Goal: Download file/media: Obtain a digital file from the website

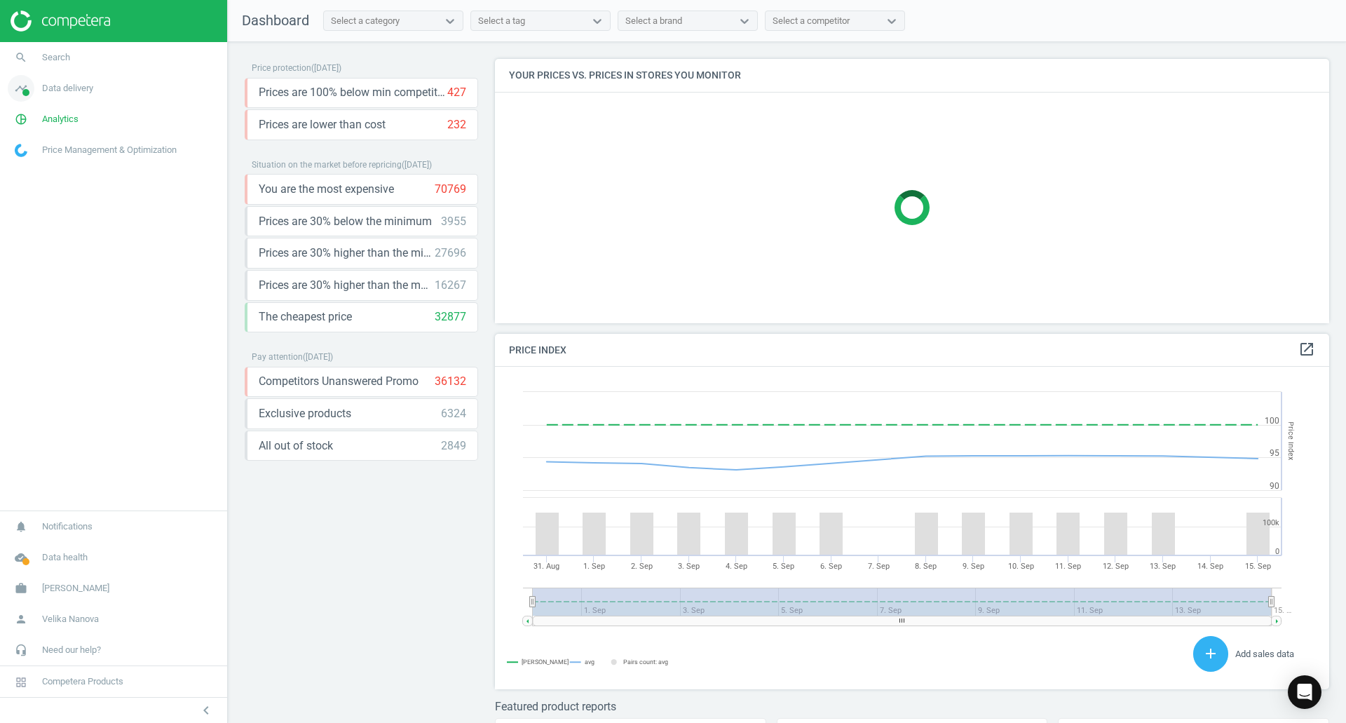
scroll to position [344, 846]
click at [36, 120] on span "pie_chart_outlined" at bounding box center [21, 119] width 42 height 31
click at [39, 171] on span "Products" at bounding box center [31, 170] width 33 height 11
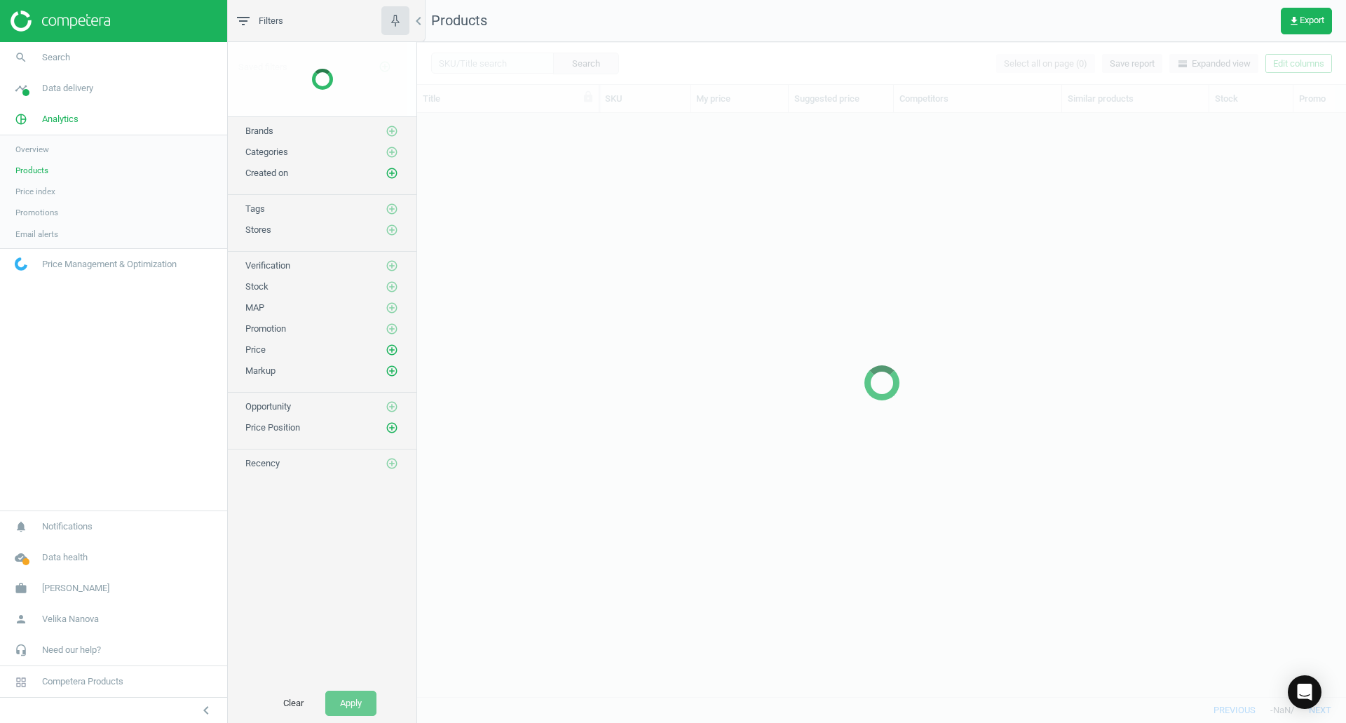
scroll to position [562, 919]
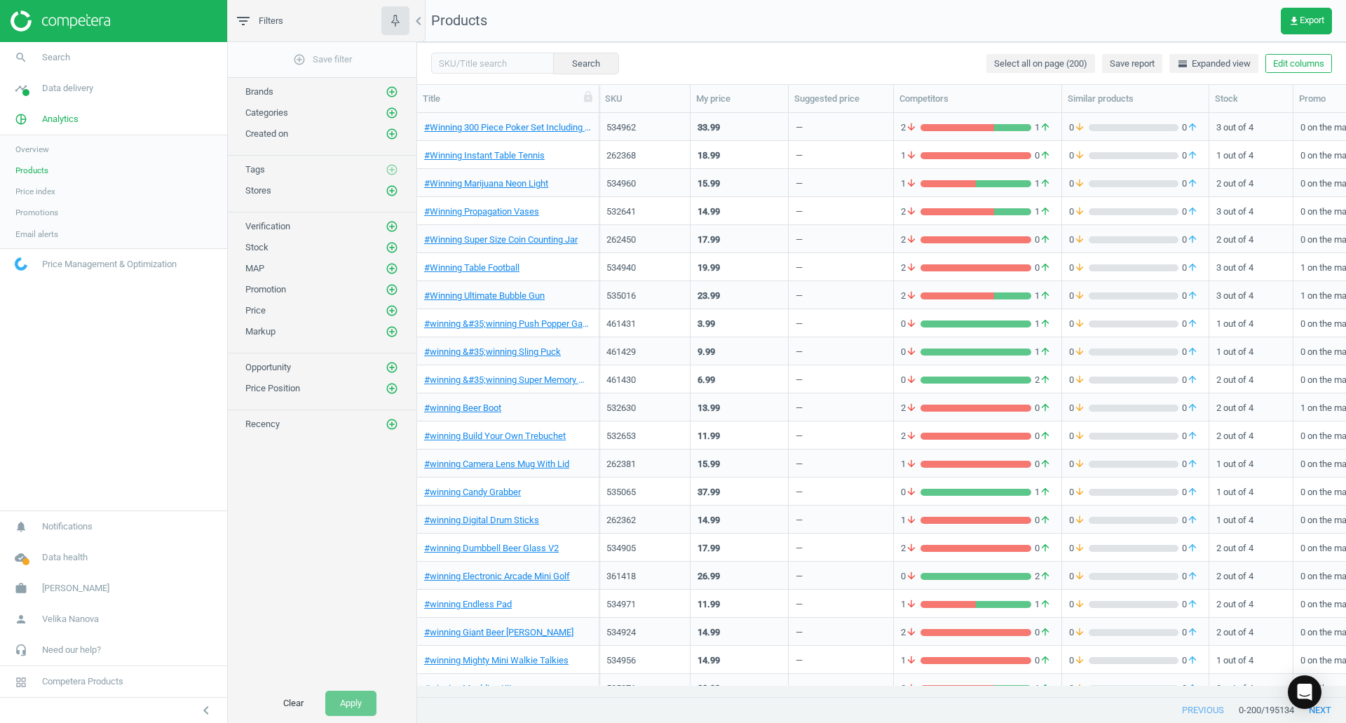
click at [316, 114] on div "Categories add_circle_outline" at bounding box center [322, 113] width 154 height 14
click at [396, 116] on icon "add_circle_outline" at bounding box center [392, 113] width 13 height 13
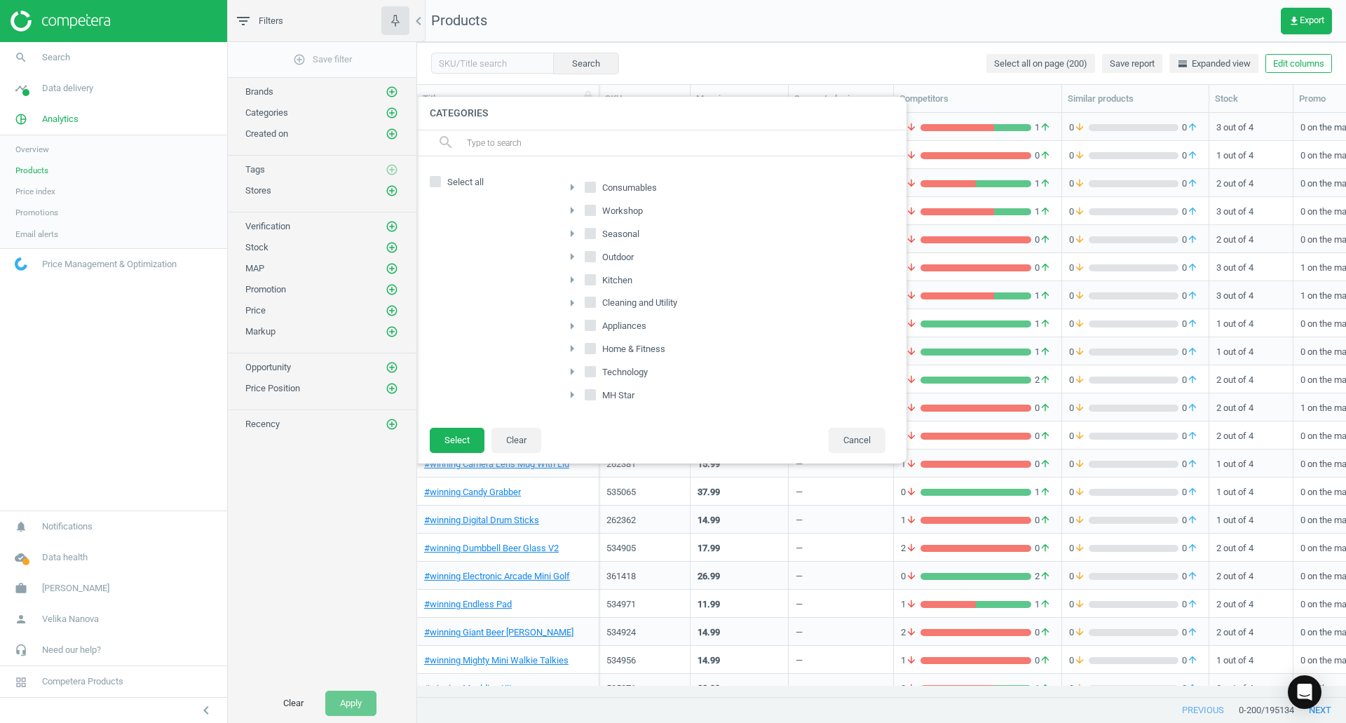
click at [593, 188] on input "Consumables" at bounding box center [590, 186] width 9 height 9
checkbox input "true"
click at [595, 229] on input "Seasonal" at bounding box center [590, 233] width 9 height 9
checkbox input "true"
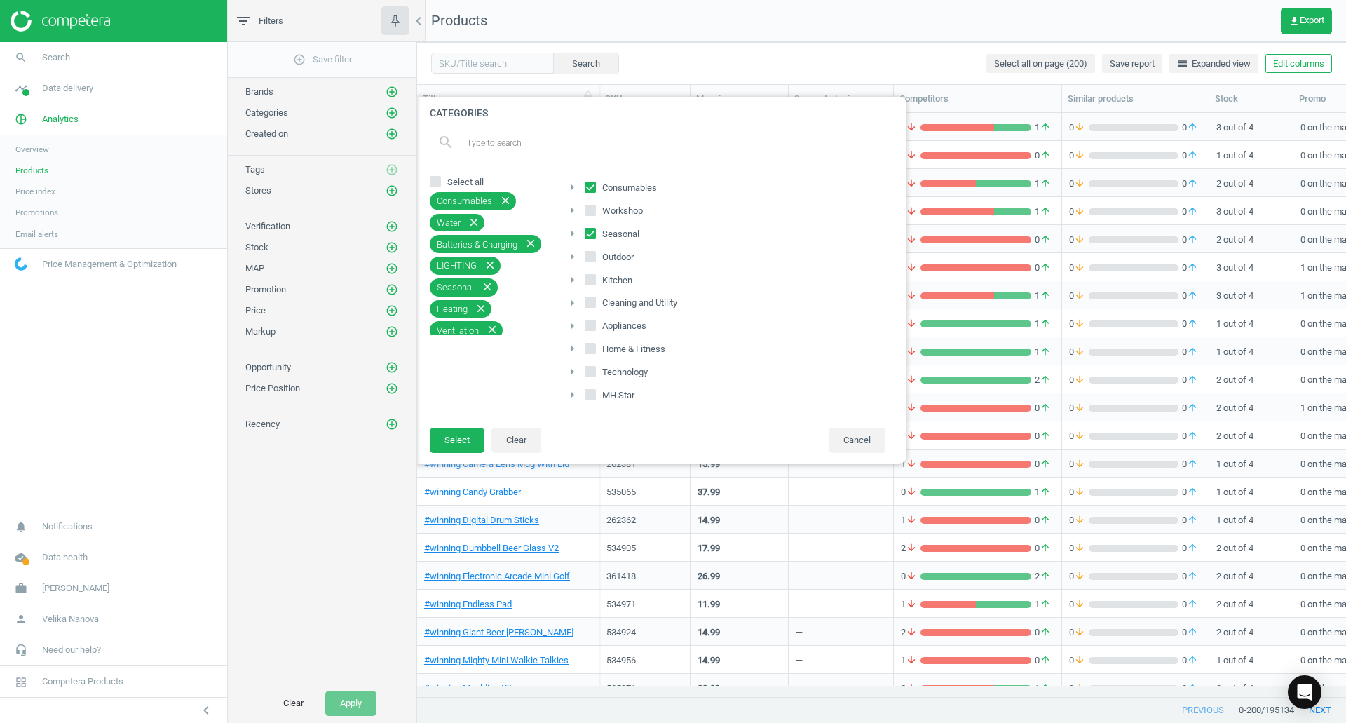
click at [594, 252] on input "Outdoor" at bounding box center [590, 256] width 9 height 9
checkbox input "true"
click at [462, 444] on button "Select" at bounding box center [457, 440] width 55 height 25
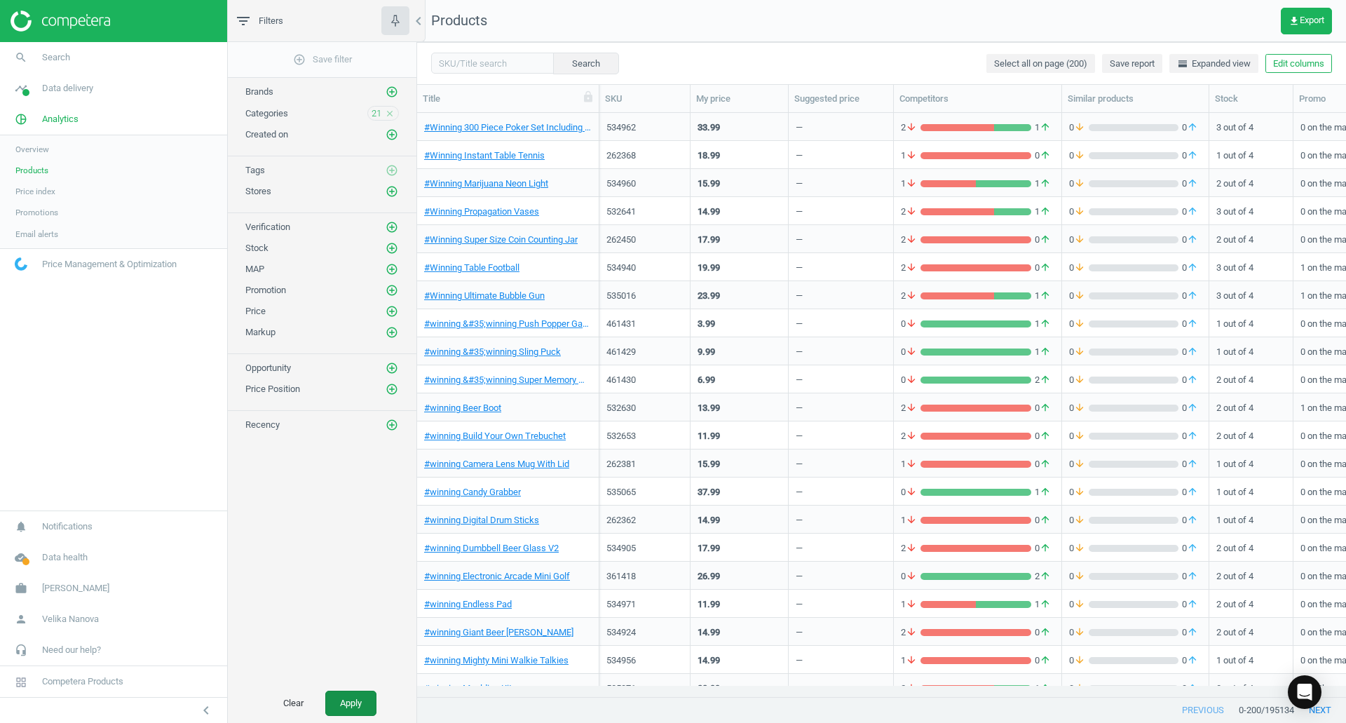
click at [340, 706] on button "Apply" at bounding box center [350, 703] width 51 height 25
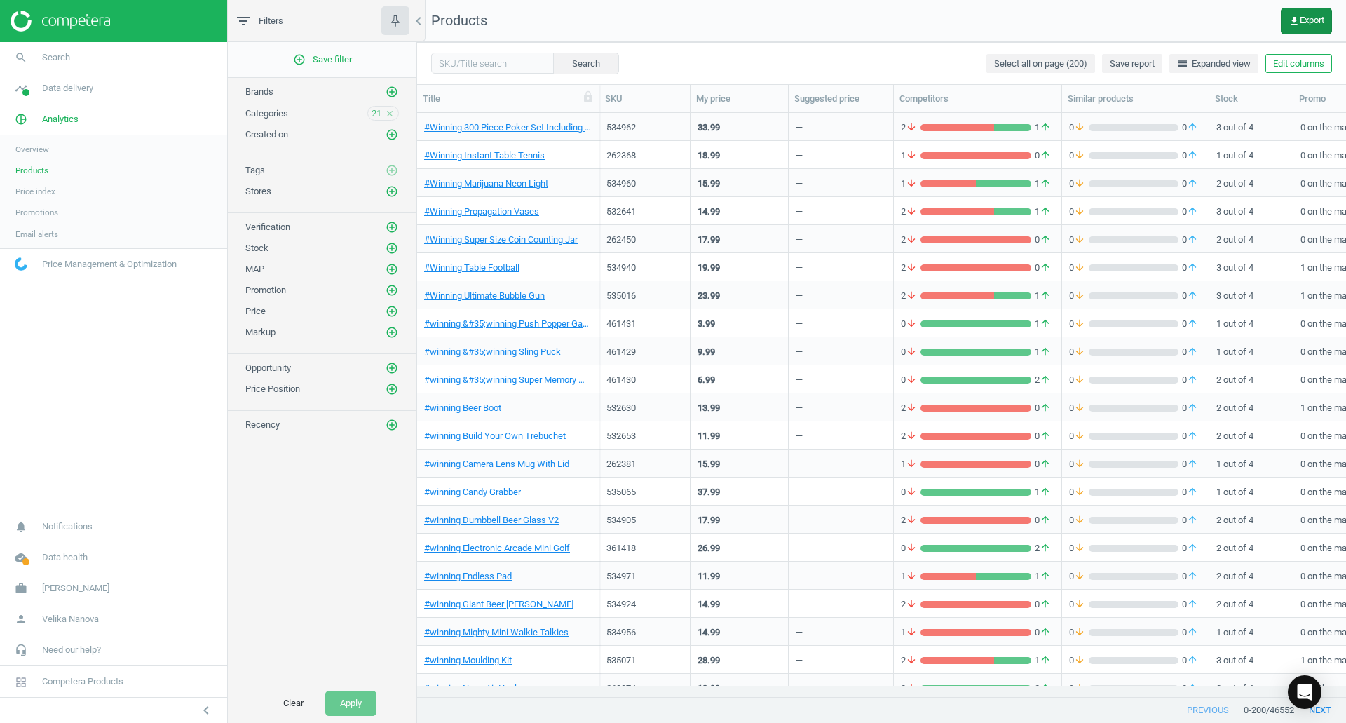
click at [1315, 27] on button "get_app Export" at bounding box center [1306, 21] width 51 height 27
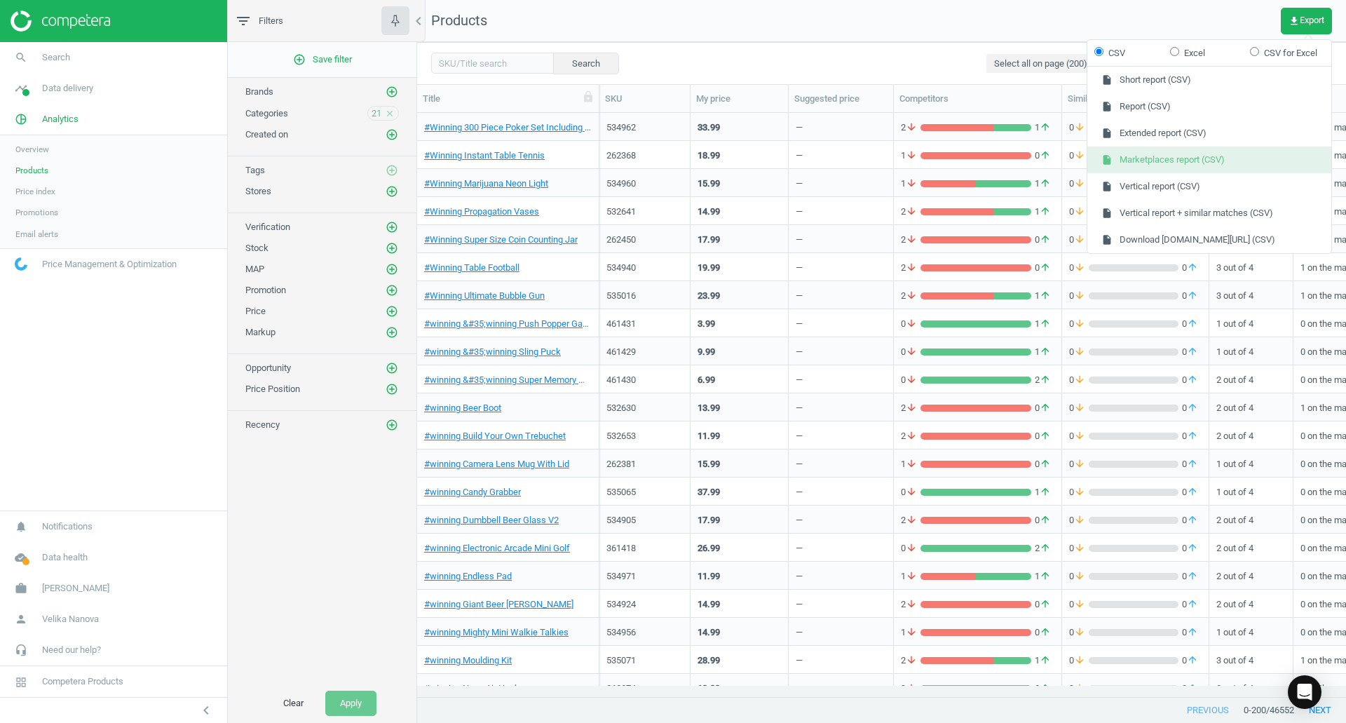
click at [1199, 161] on button "insert_drive_file Marketplaces report (CSV)" at bounding box center [1210, 160] width 244 height 27
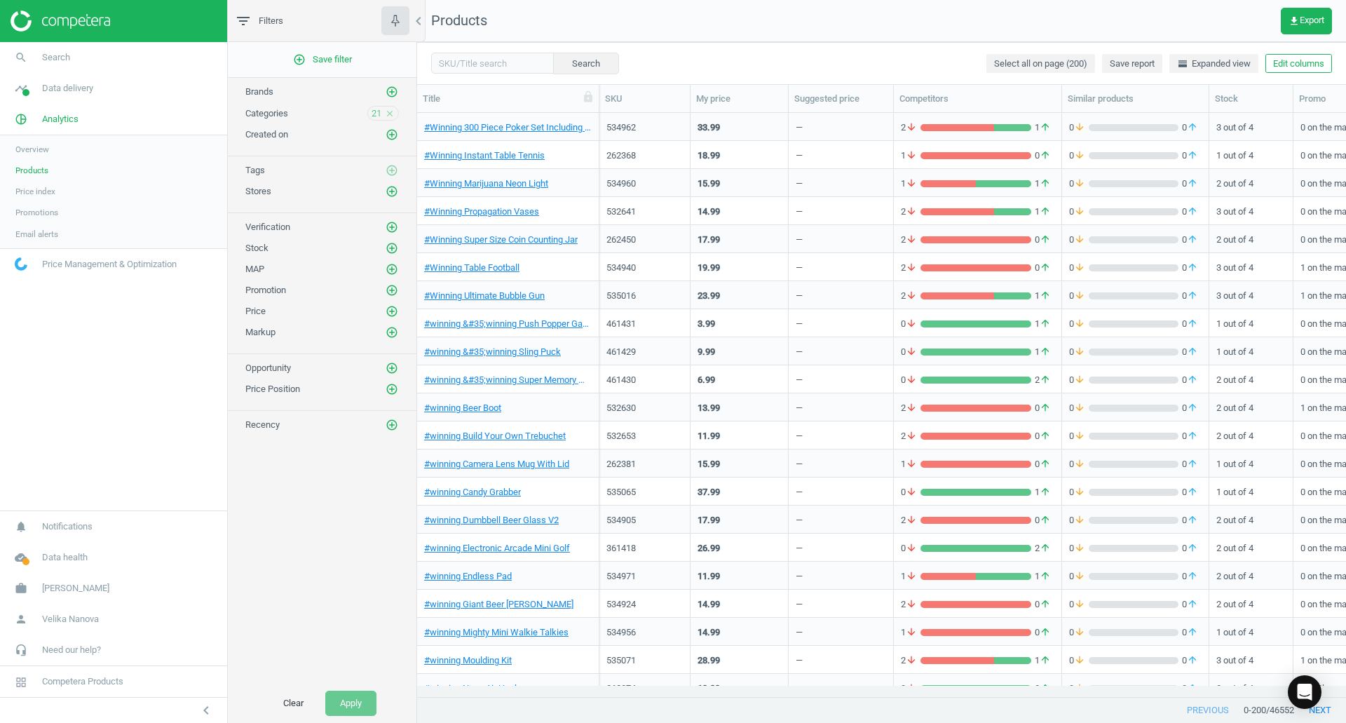
click at [391, 112] on icon "close" at bounding box center [390, 114] width 10 height 10
click at [391, 112] on icon "add_circle_outline" at bounding box center [392, 113] width 13 height 13
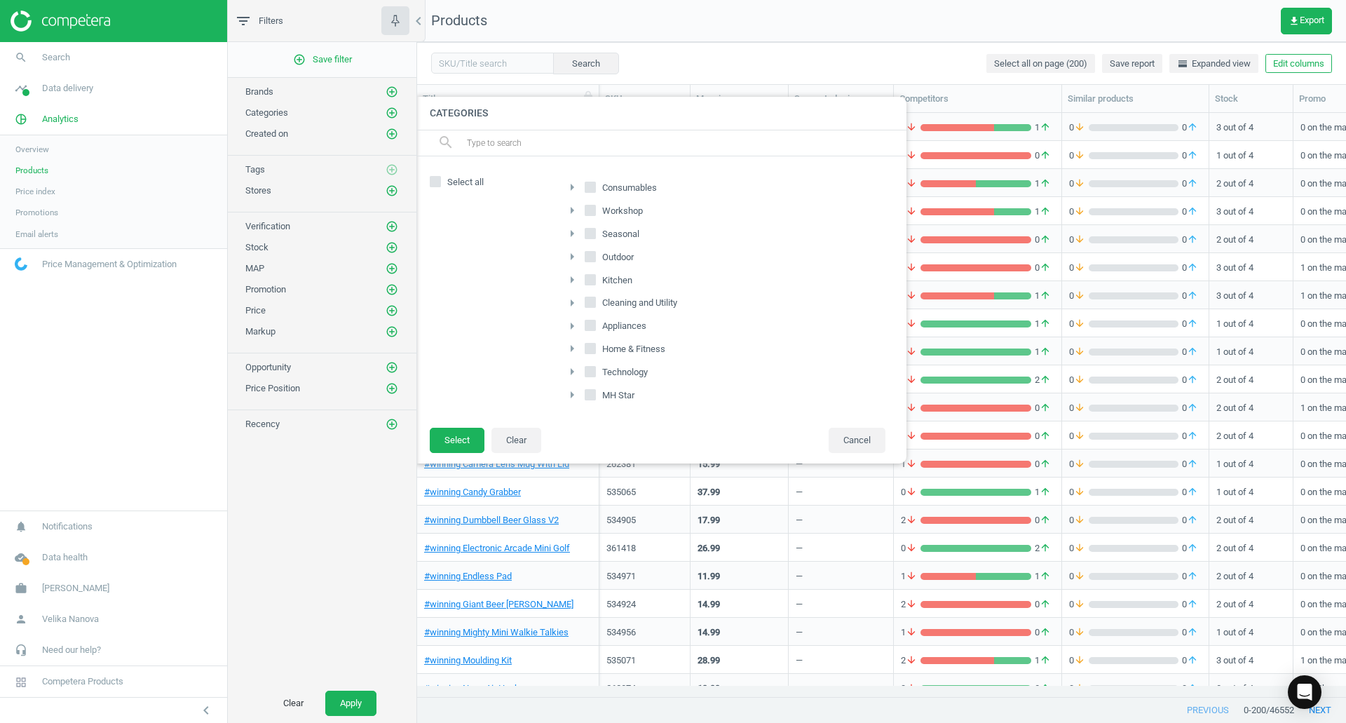
click at [588, 392] on input "MH Star" at bounding box center [590, 395] width 9 height 9
checkbox input "true"
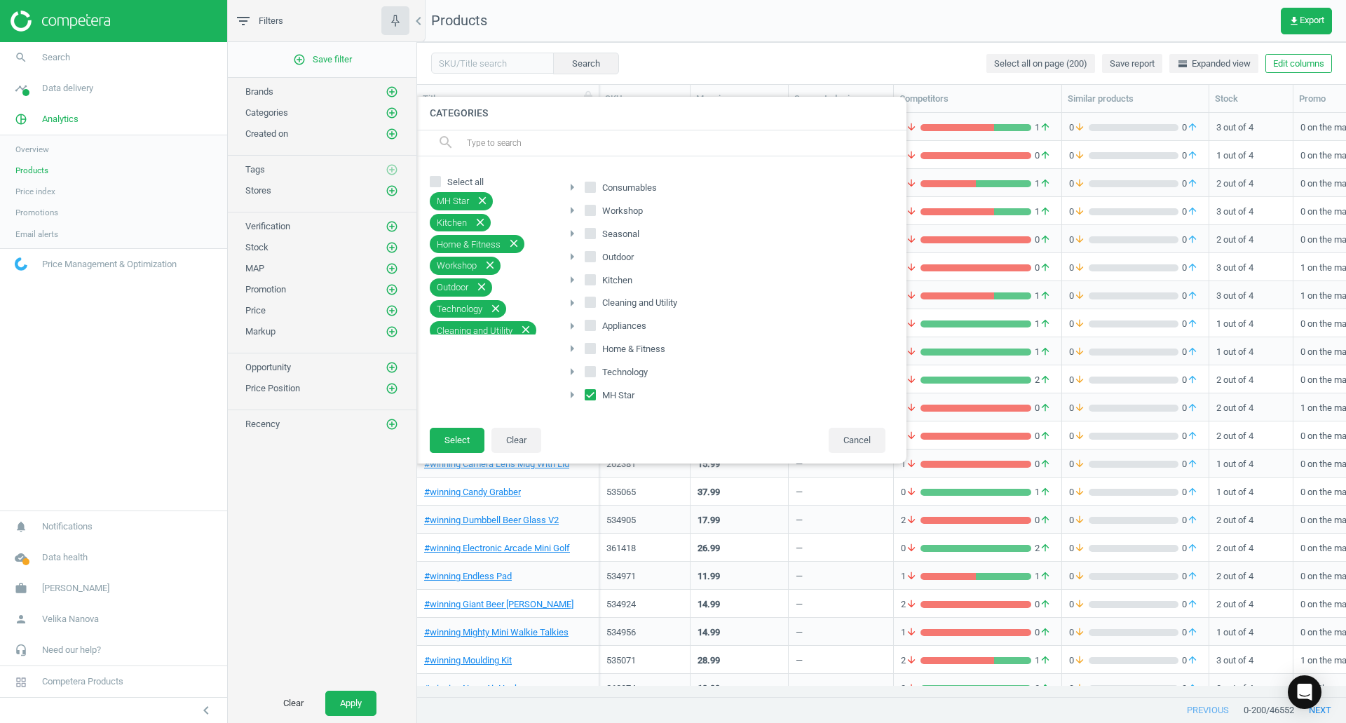
click at [593, 349] on input "Home & Fitness" at bounding box center [590, 348] width 9 height 9
checkbox input "true"
click at [464, 445] on button "Select" at bounding box center [457, 440] width 55 height 25
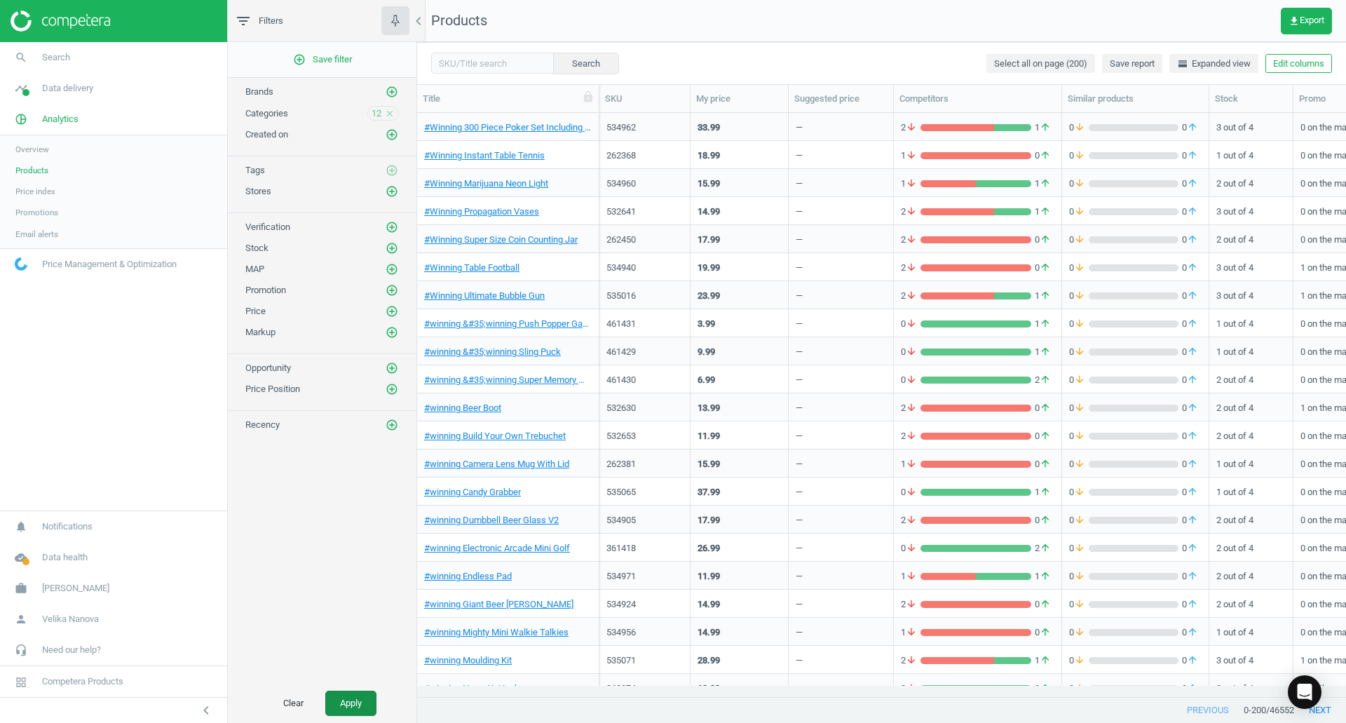
click at [344, 700] on button "Apply" at bounding box center [350, 703] width 51 height 25
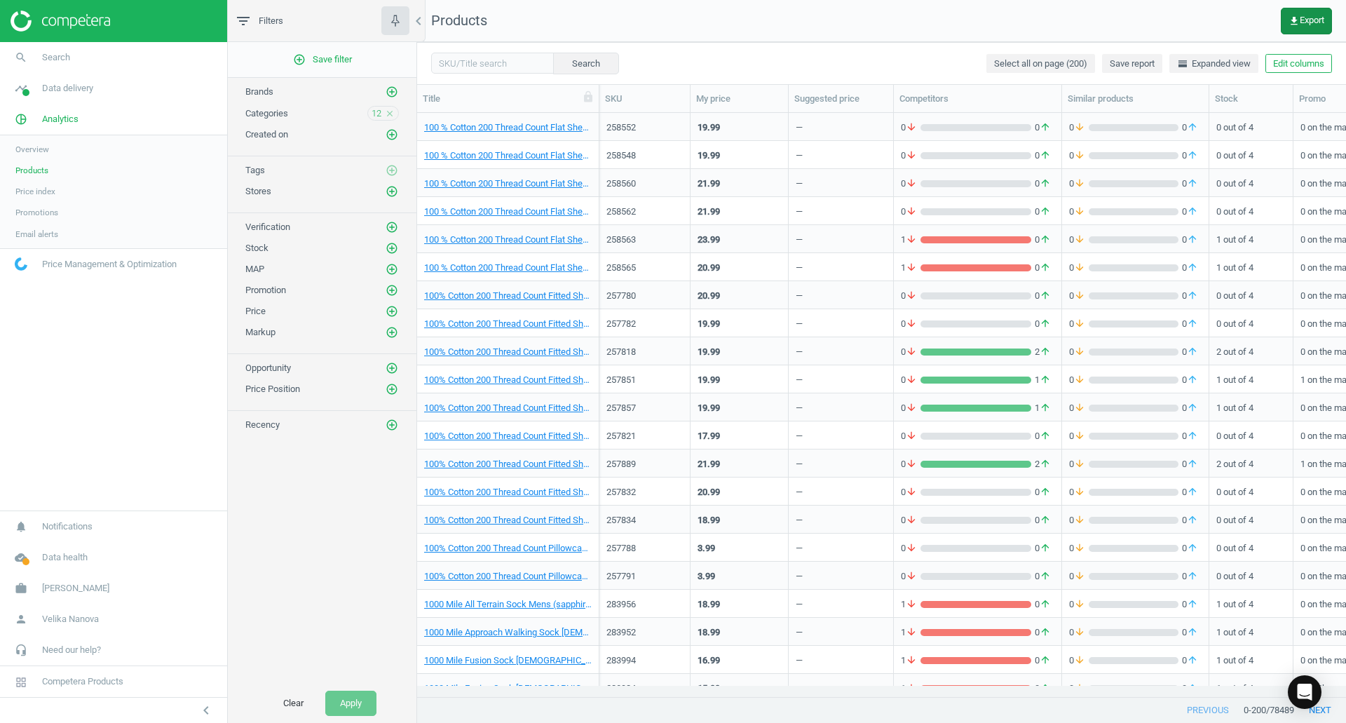
click at [1310, 15] on span "get_app Export" at bounding box center [1307, 20] width 36 height 11
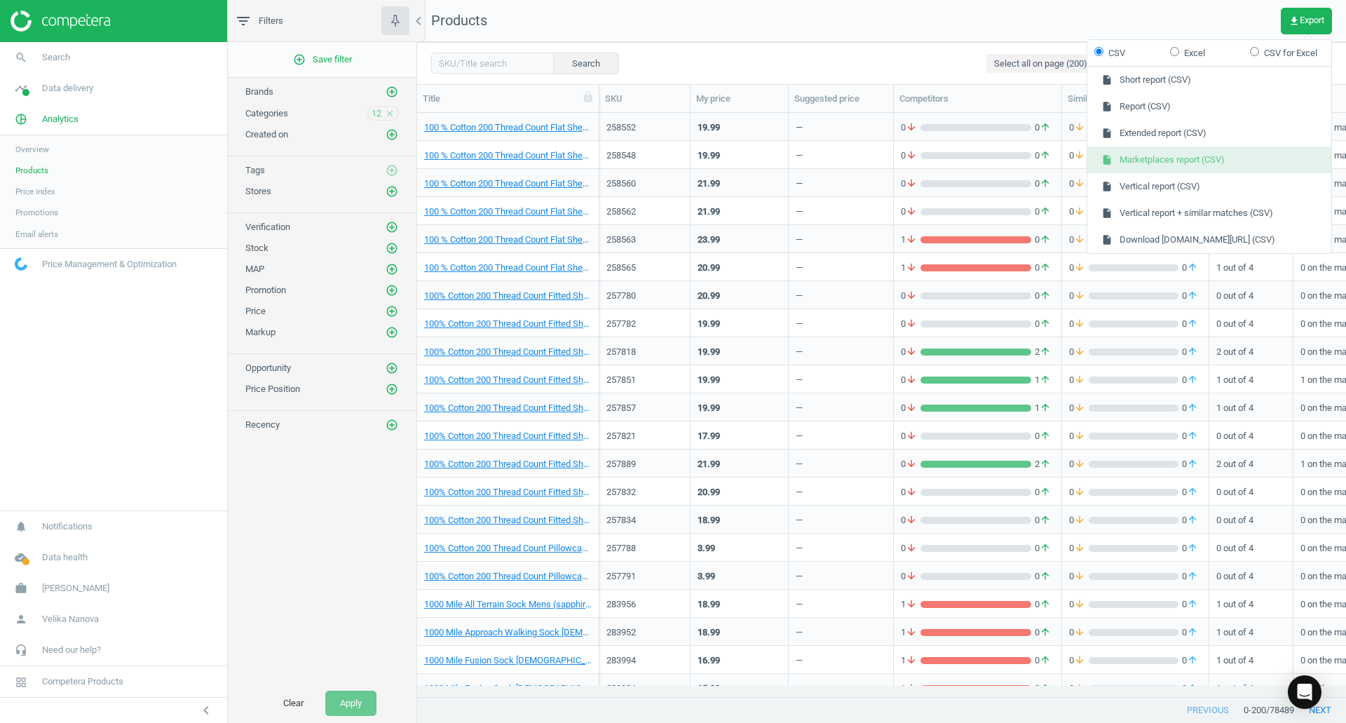
click at [1216, 157] on button "insert_drive_file Marketplaces report (CSV)" at bounding box center [1210, 160] width 244 height 27
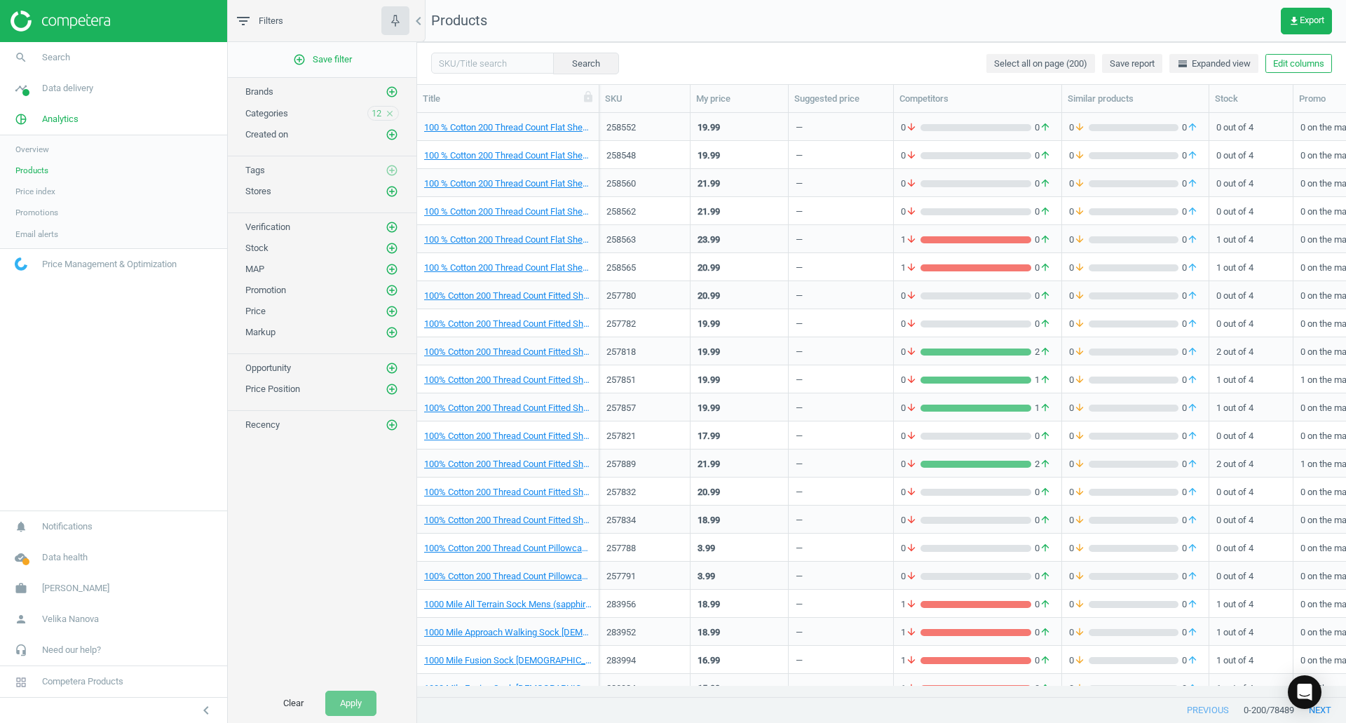
click at [393, 112] on icon "close" at bounding box center [390, 114] width 10 height 10
click at [392, 112] on icon "add_circle_outline" at bounding box center [392, 113] width 13 height 13
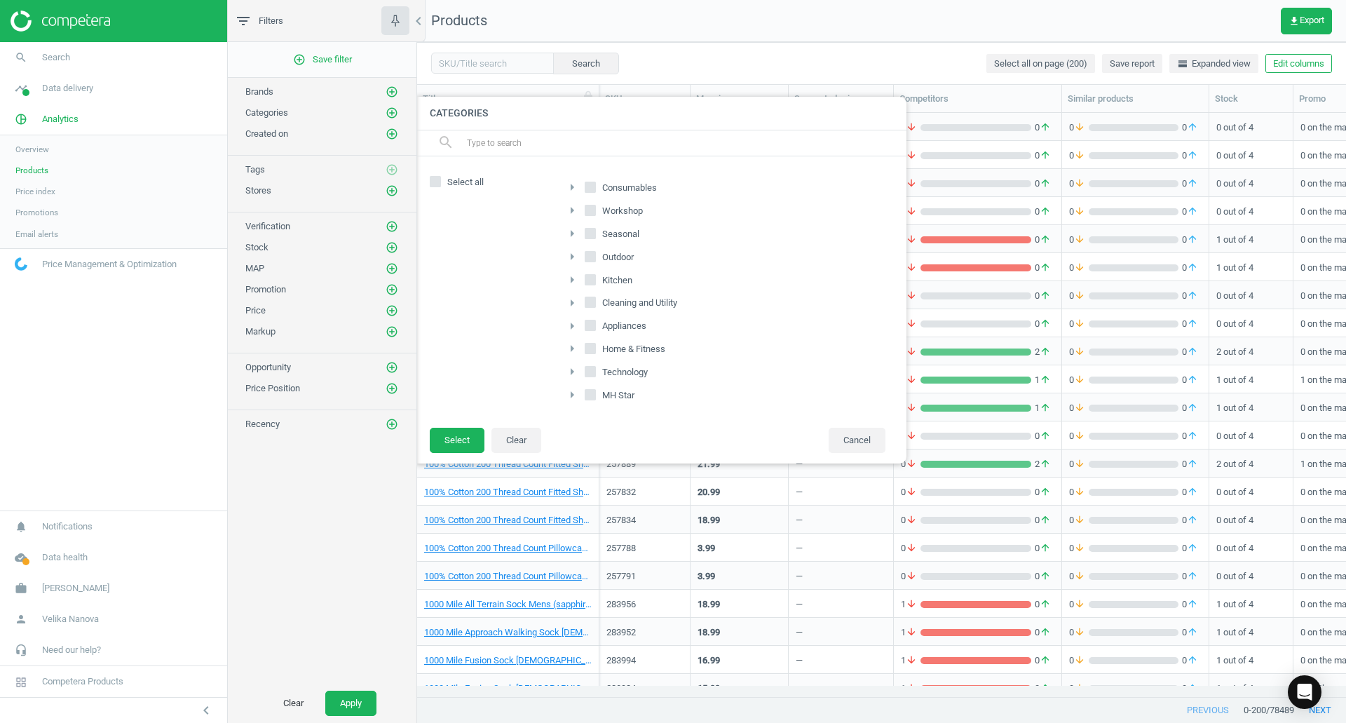
click at [594, 323] on input "Appliances" at bounding box center [590, 325] width 9 height 9
checkbox input "true"
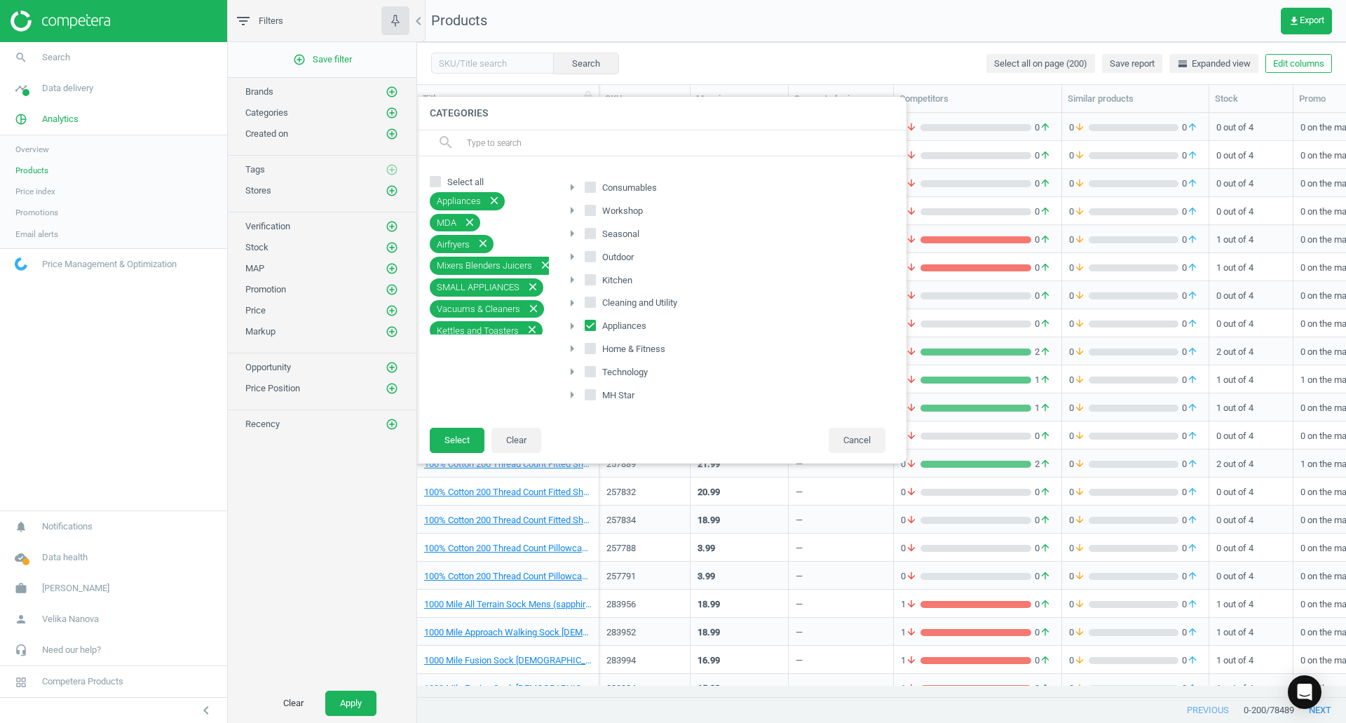
click at [592, 209] on input "Workshop" at bounding box center [590, 209] width 9 height 9
checkbox input "true"
click at [592, 281] on input "Kitchen" at bounding box center [590, 279] width 9 height 9
checkbox input "true"
click at [592, 302] on input "Cleaning and Utility" at bounding box center [590, 302] width 9 height 9
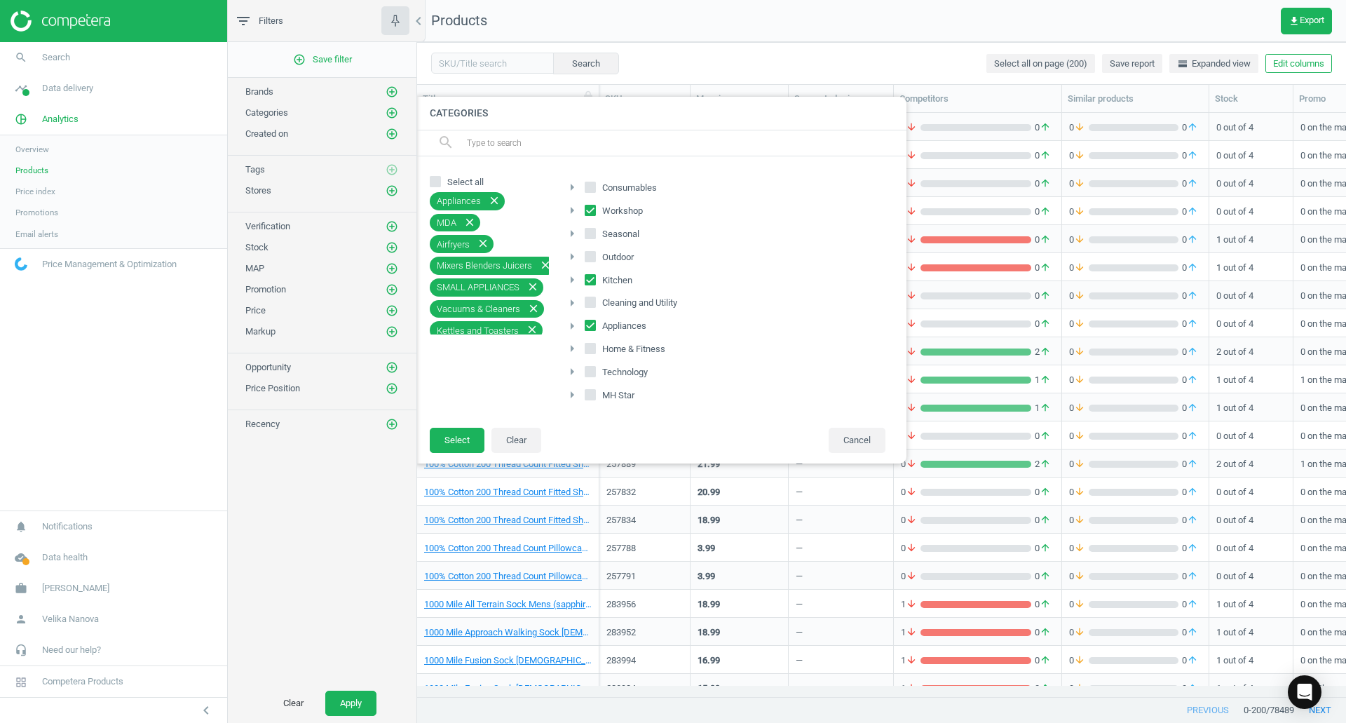
checkbox input "true"
click at [593, 372] on input "Technology" at bounding box center [590, 371] width 9 height 9
checkbox input "true"
click at [464, 438] on button "Select" at bounding box center [457, 440] width 55 height 25
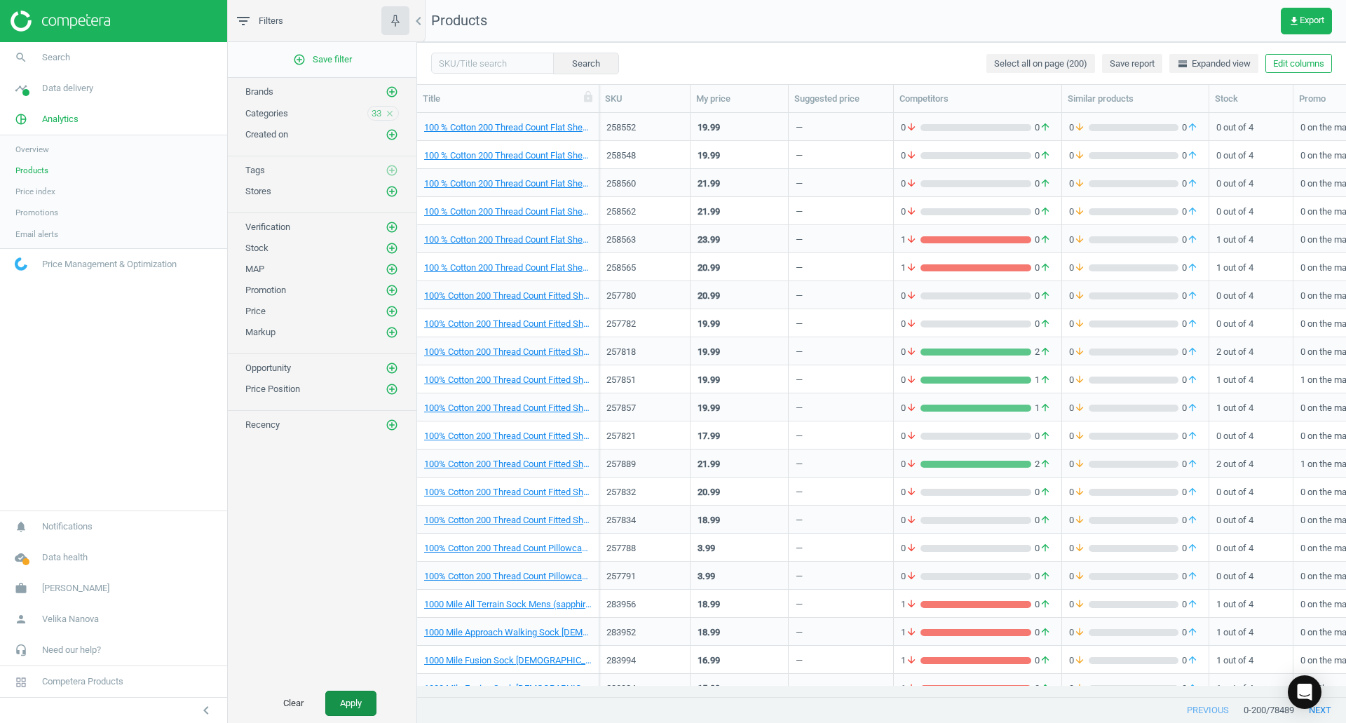
click at [352, 703] on button "Apply" at bounding box center [350, 703] width 51 height 25
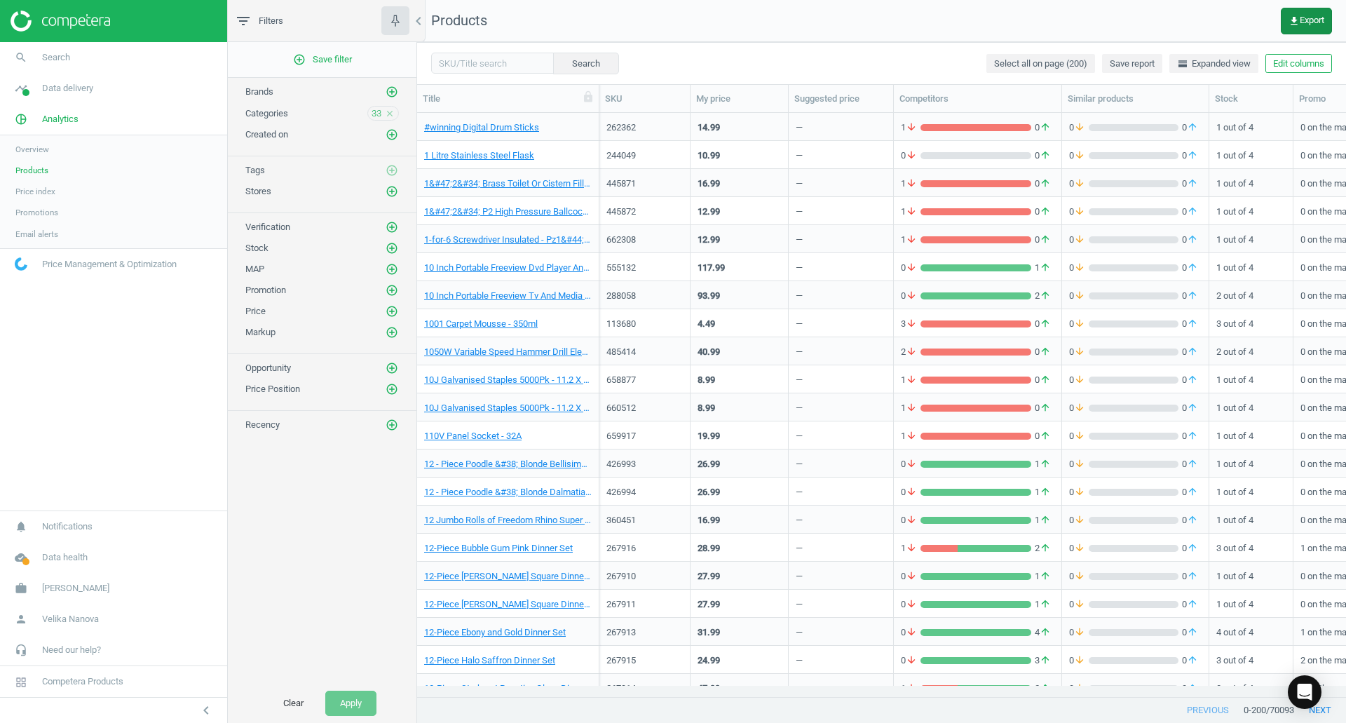
click at [1284, 20] on button "get_app Export" at bounding box center [1306, 21] width 51 height 27
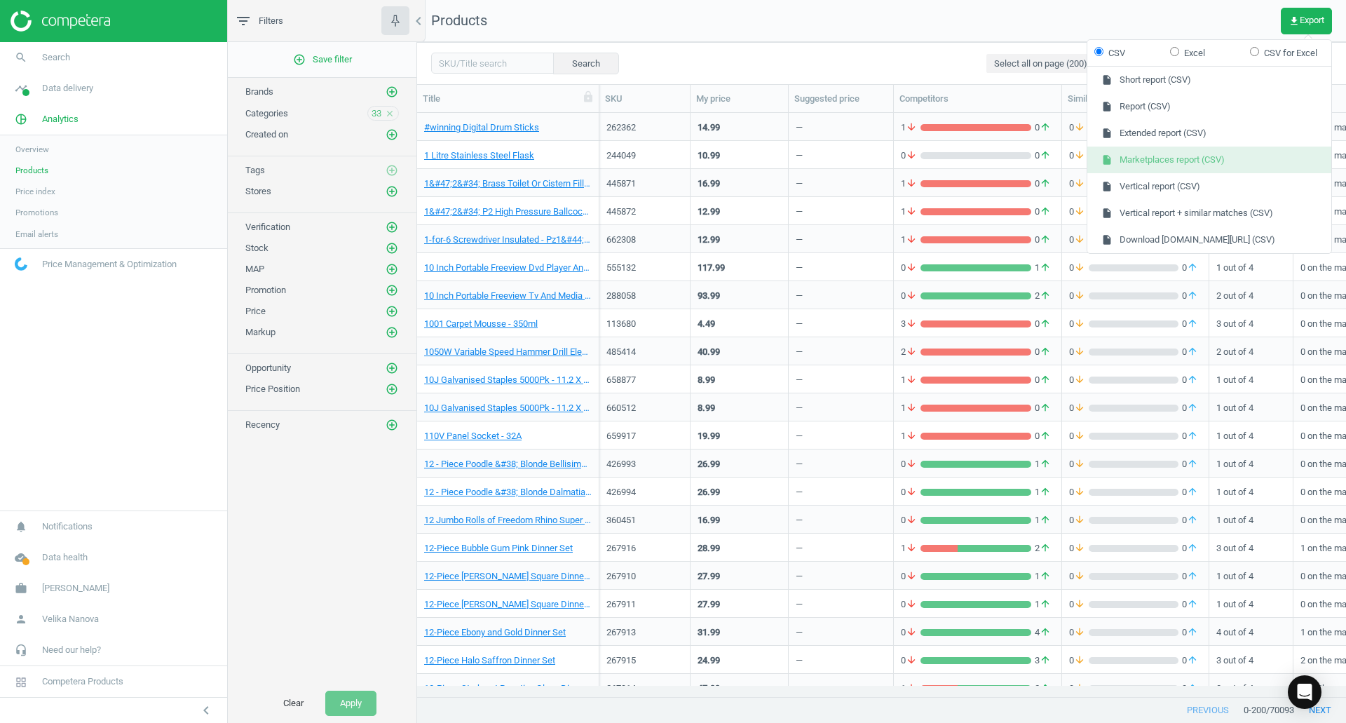
click at [1217, 162] on button "insert_drive_file Marketplaces report (CSV)" at bounding box center [1210, 160] width 244 height 27
